Goal: Task Accomplishment & Management: Use online tool/utility

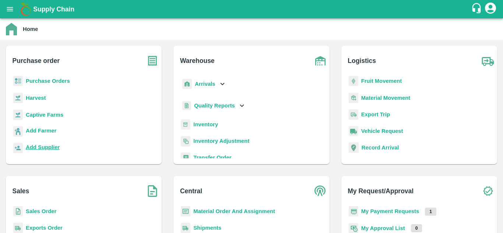
click at [46, 145] on b "Add Supplier" at bounding box center [43, 147] width 34 height 6
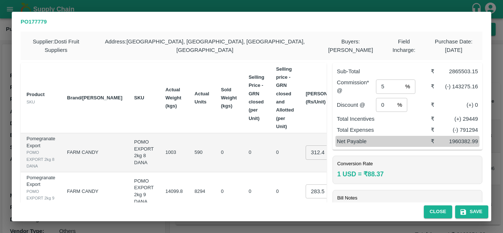
scroll to position [0, 25]
